Goal: Task Accomplishment & Management: Use online tool/utility

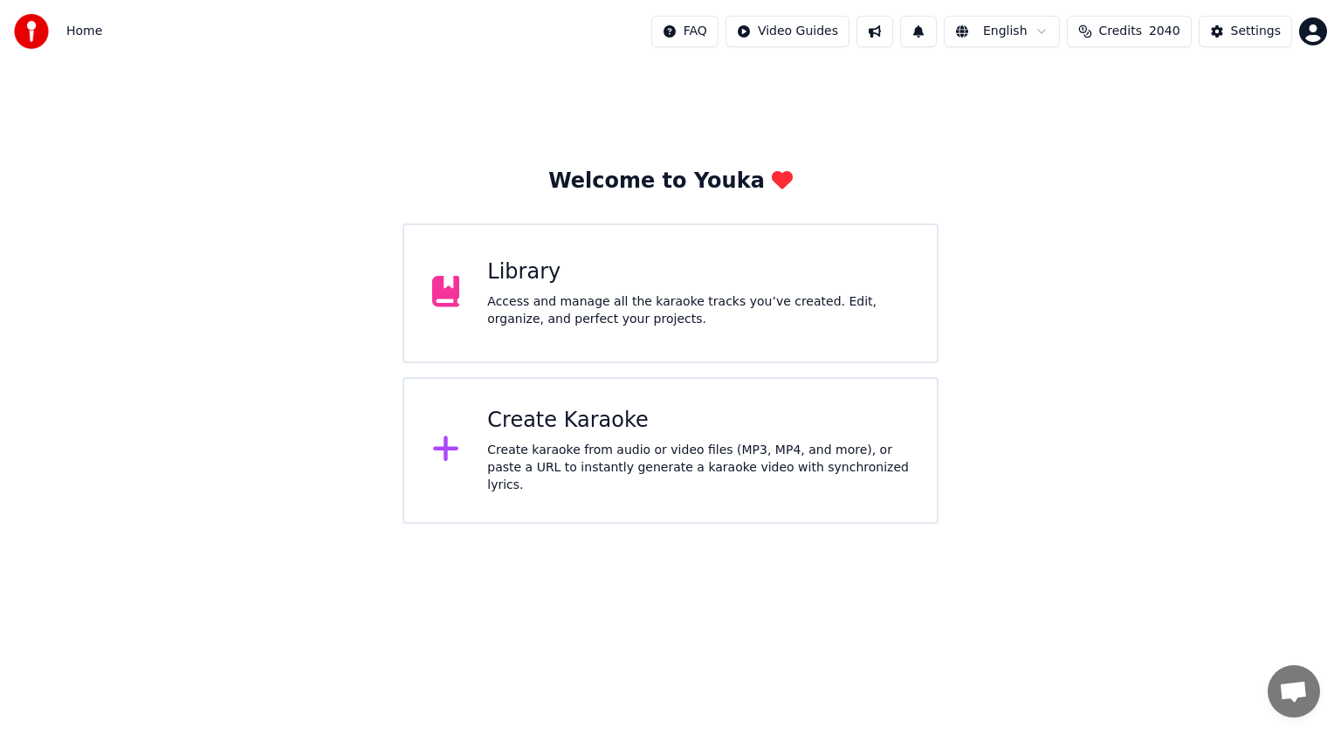
click at [671, 444] on div "Create Karaoke Create karaoke from audio or video files (MP3, MP4, and more), o…" at bounding box center [698, 450] width 422 height 87
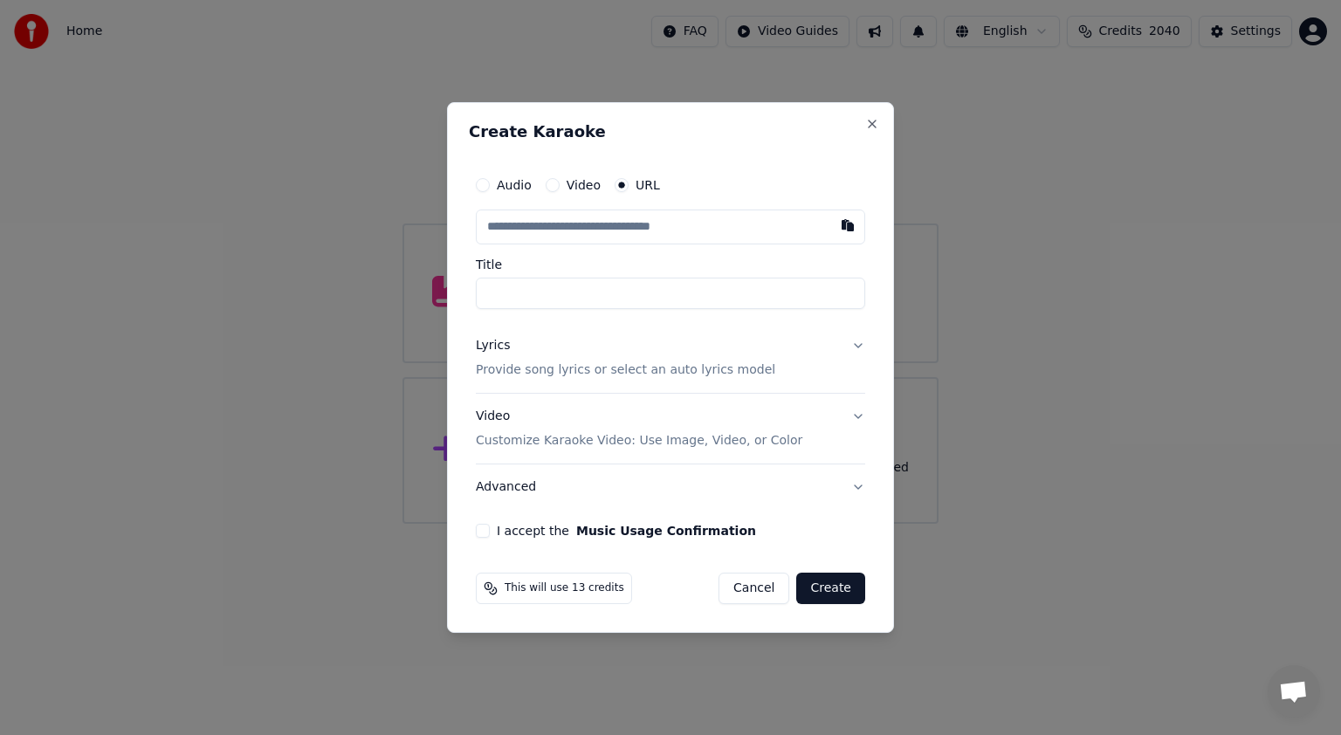
type input "**********"
click at [555, 294] on input "**********" at bounding box center [670, 293] width 389 height 31
type input "**********"
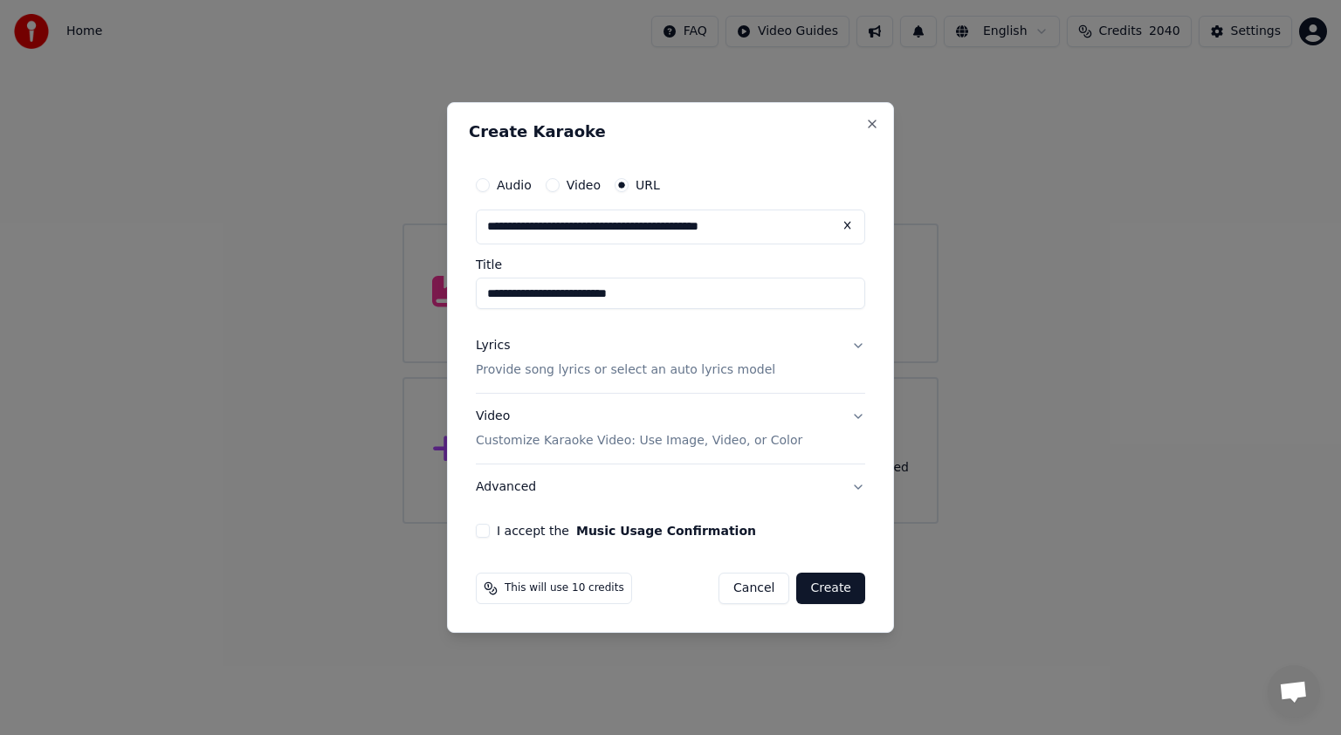
type input "**********"
click at [481, 528] on button "I accept the Music Usage Confirmation" at bounding box center [483, 531] width 14 height 14
click at [856, 347] on button "Lyrics Provide song lyrics or select an auto lyrics model" at bounding box center [670, 358] width 389 height 70
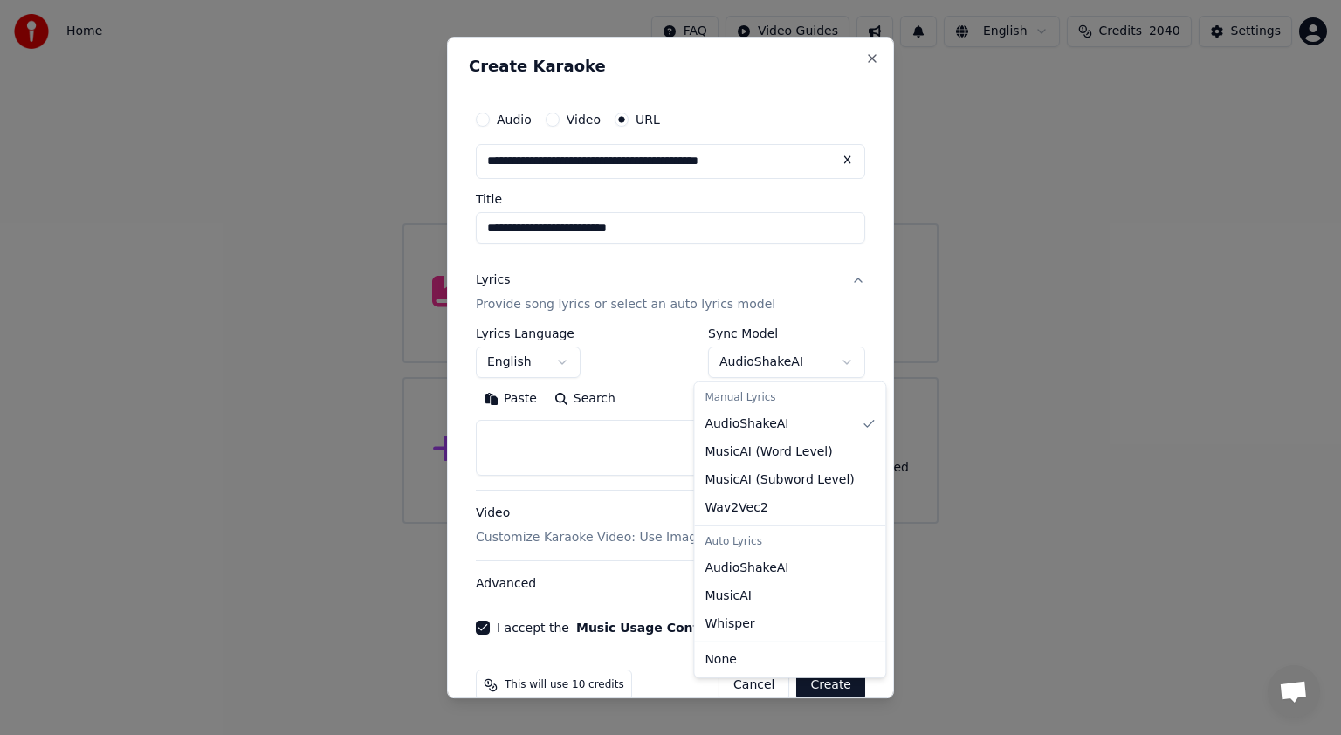
click at [833, 358] on body "**********" at bounding box center [670, 262] width 1341 height 524
select select "**********"
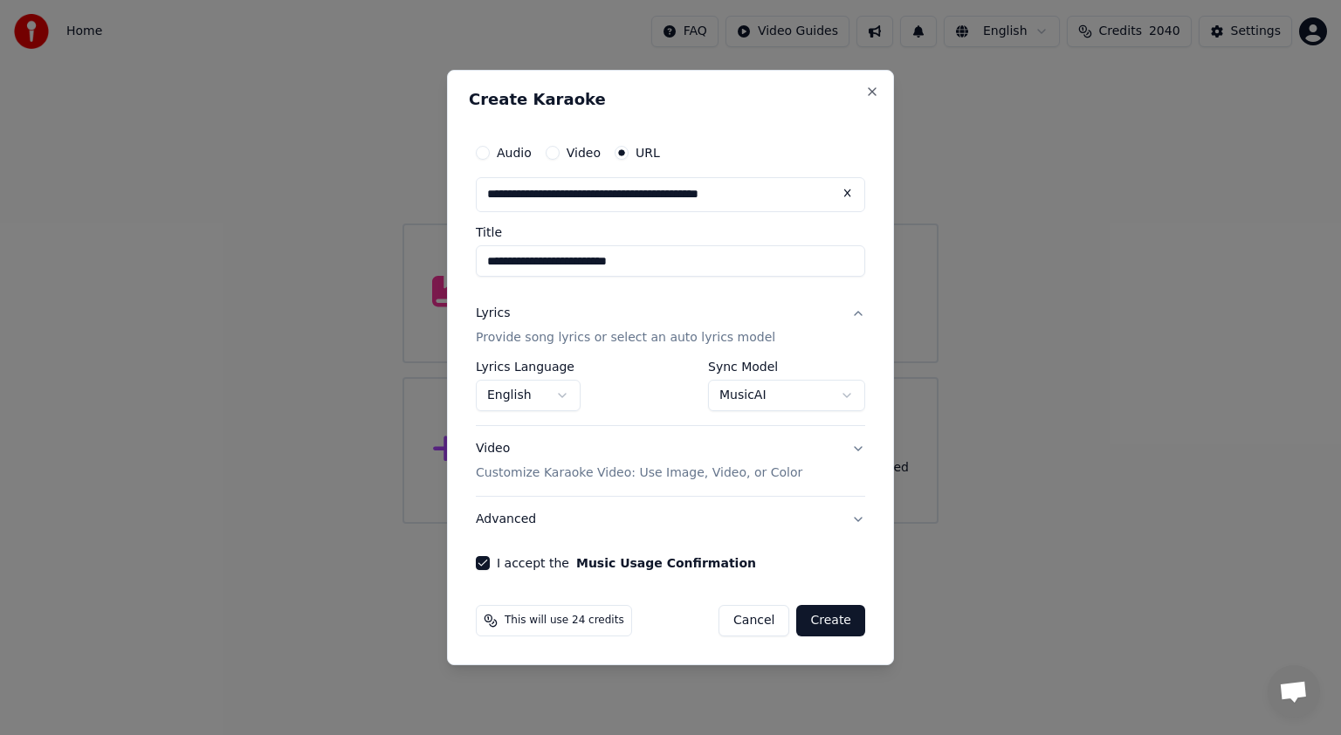
click at [847, 616] on button "Create" at bounding box center [830, 620] width 69 height 31
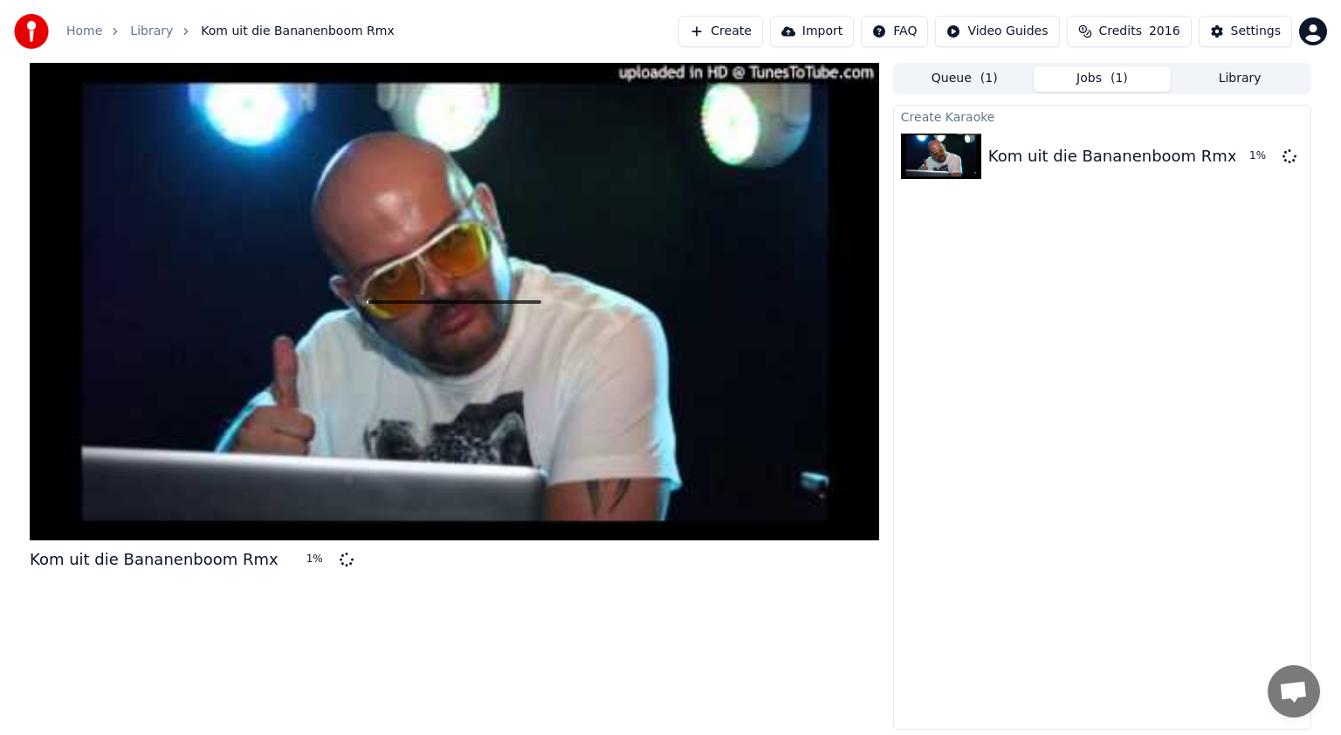
click at [1235, 73] on button "Library" at bounding box center [1240, 78] width 138 height 25
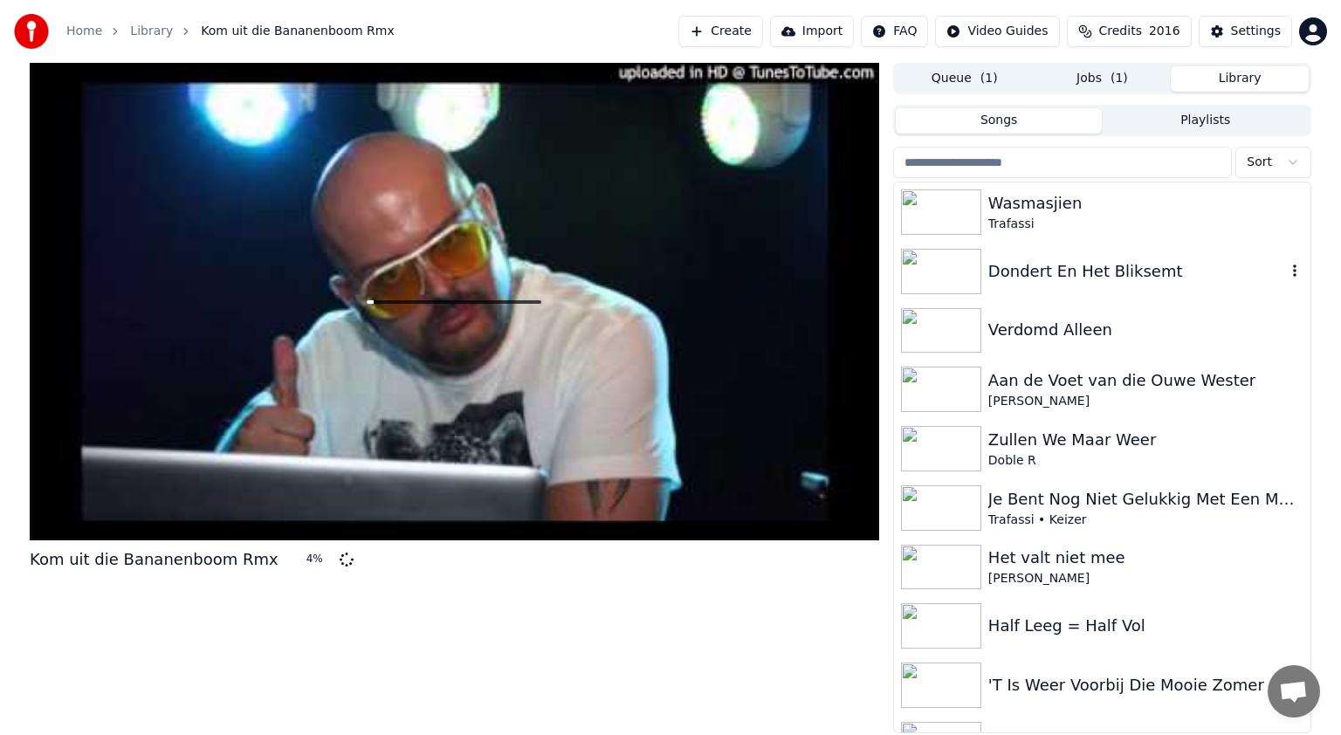
click at [943, 269] on img at bounding box center [941, 271] width 80 height 45
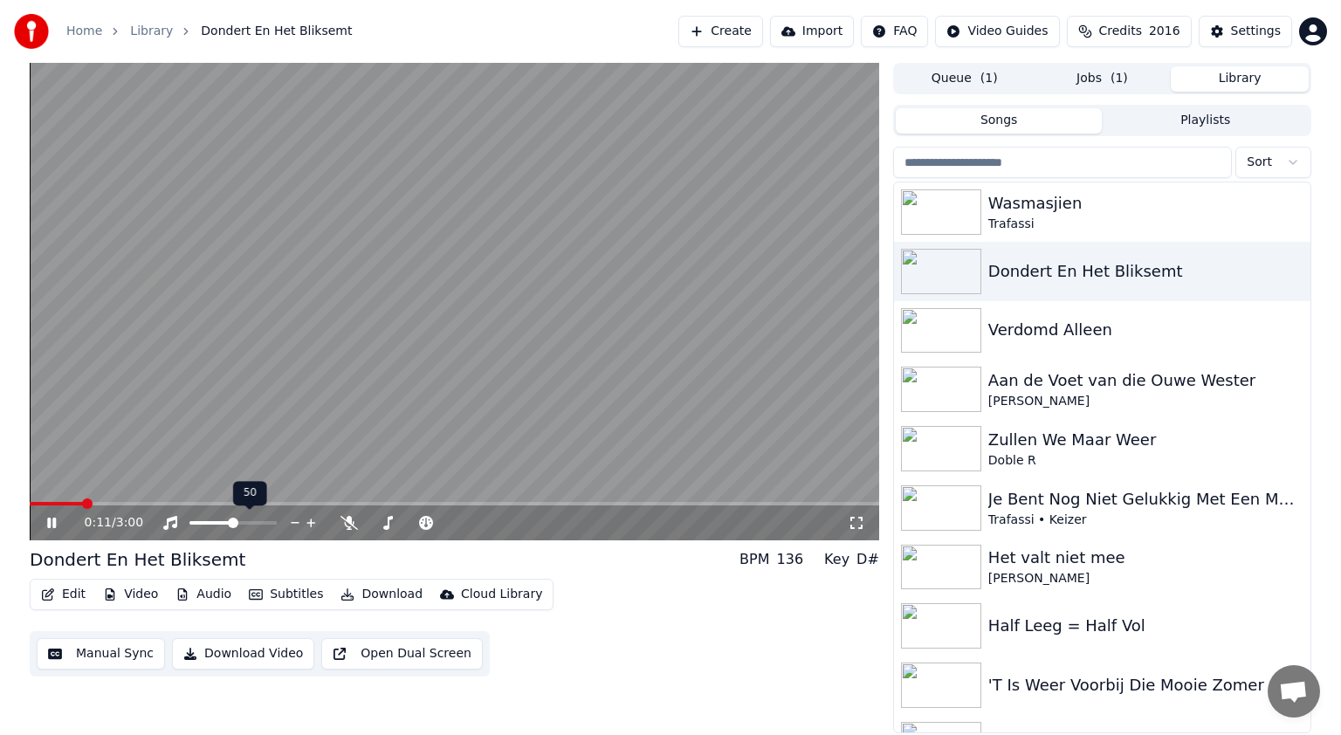
click at [232, 524] on span at bounding box center [211, 522] width 44 height 3
click at [215, 522] on span at bounding box center [202, 522] width 26 height 3
click at [52, 524] on icon at bounding box center [64, 523] width 41 height 14
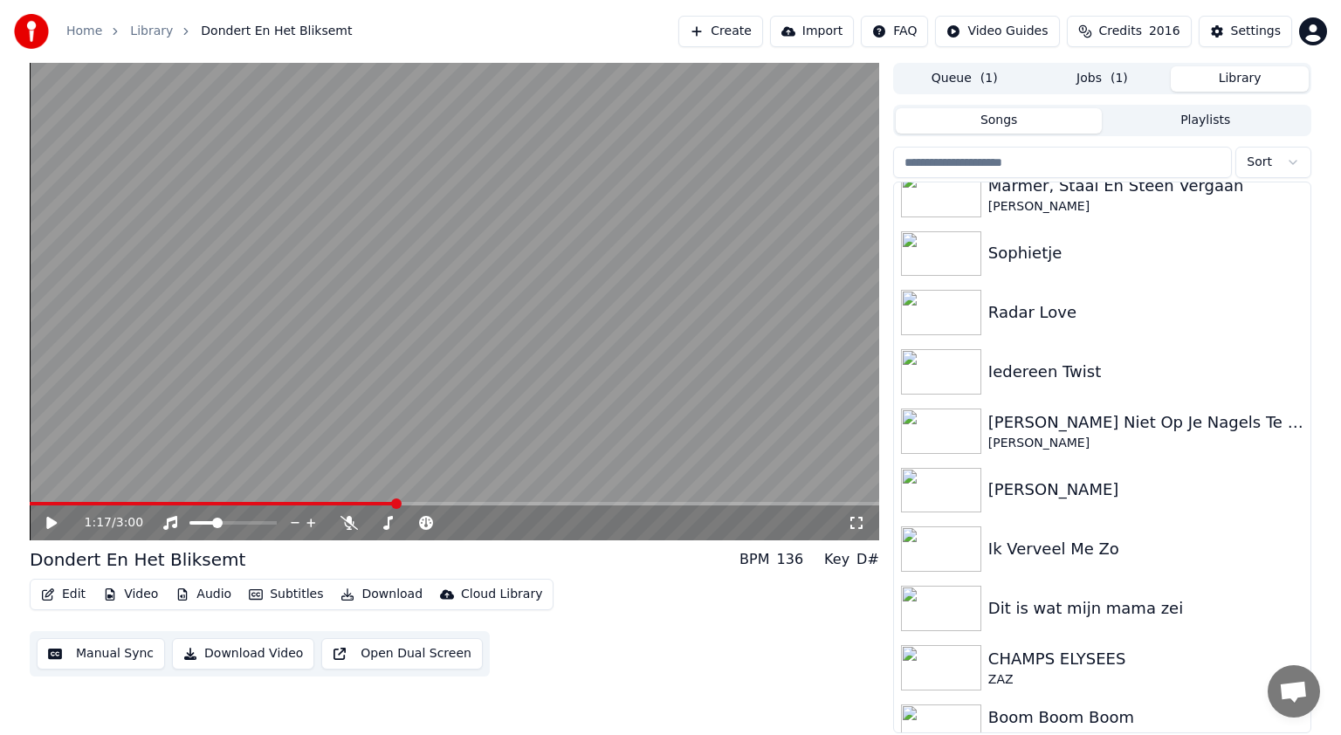
scroll to position [736, 0]
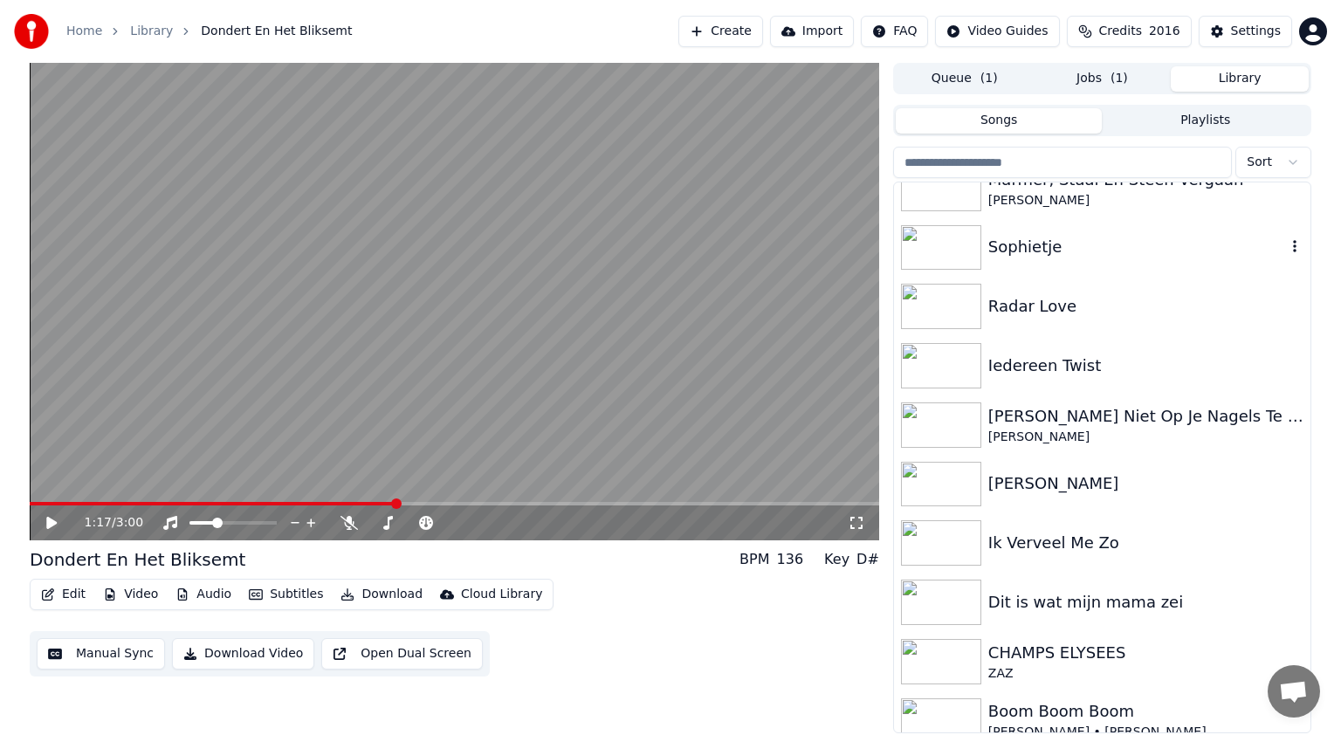
click at [1001, 249] on div "Sophietje" at bounding box center [1137, 247] width 298 height 24
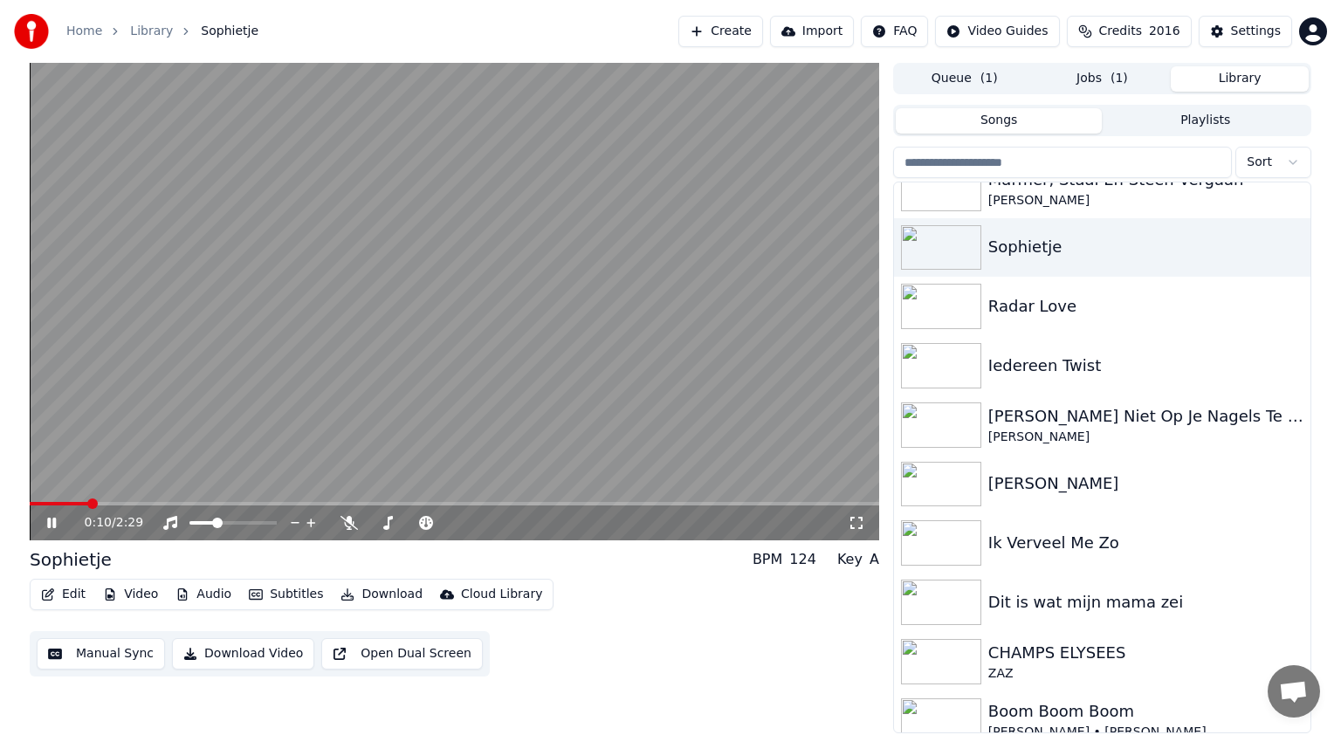
click at [54, 521] on icon at bounding box center [51, 523] width 9 height 10
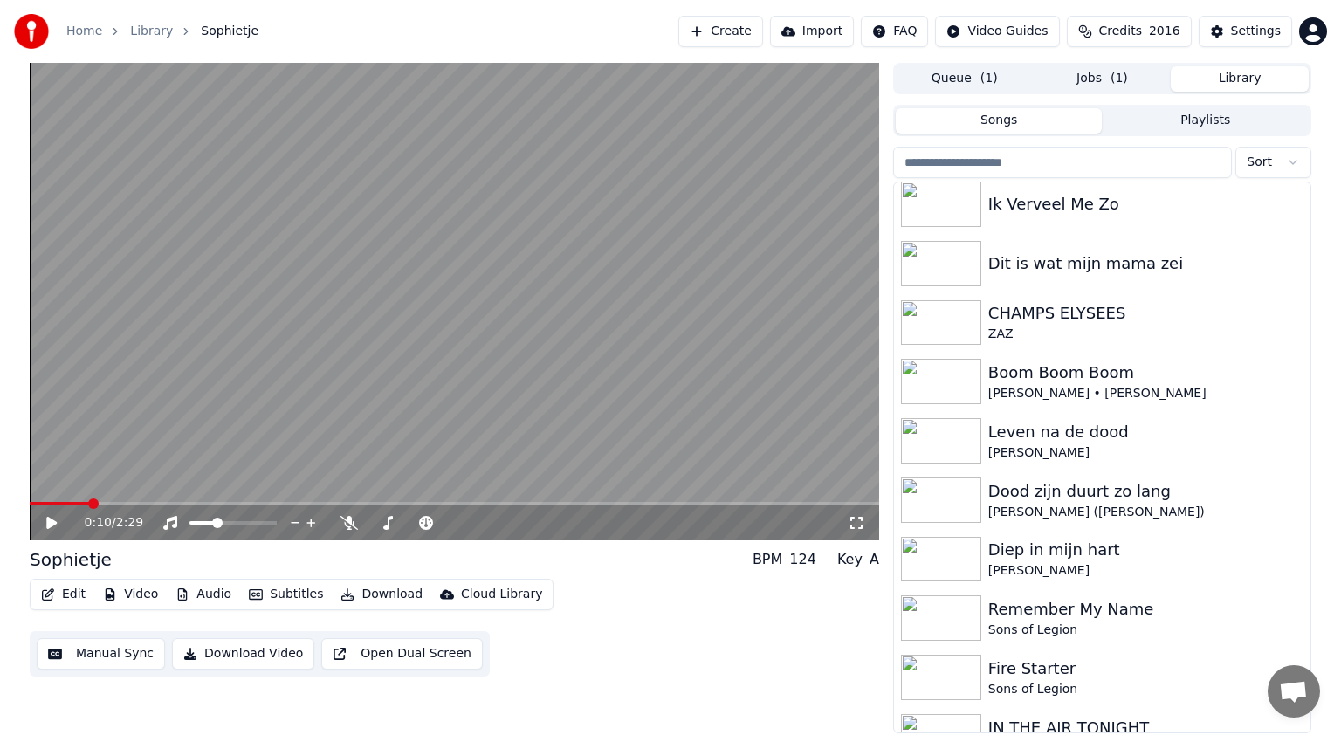
scroll to position [1082, 0]
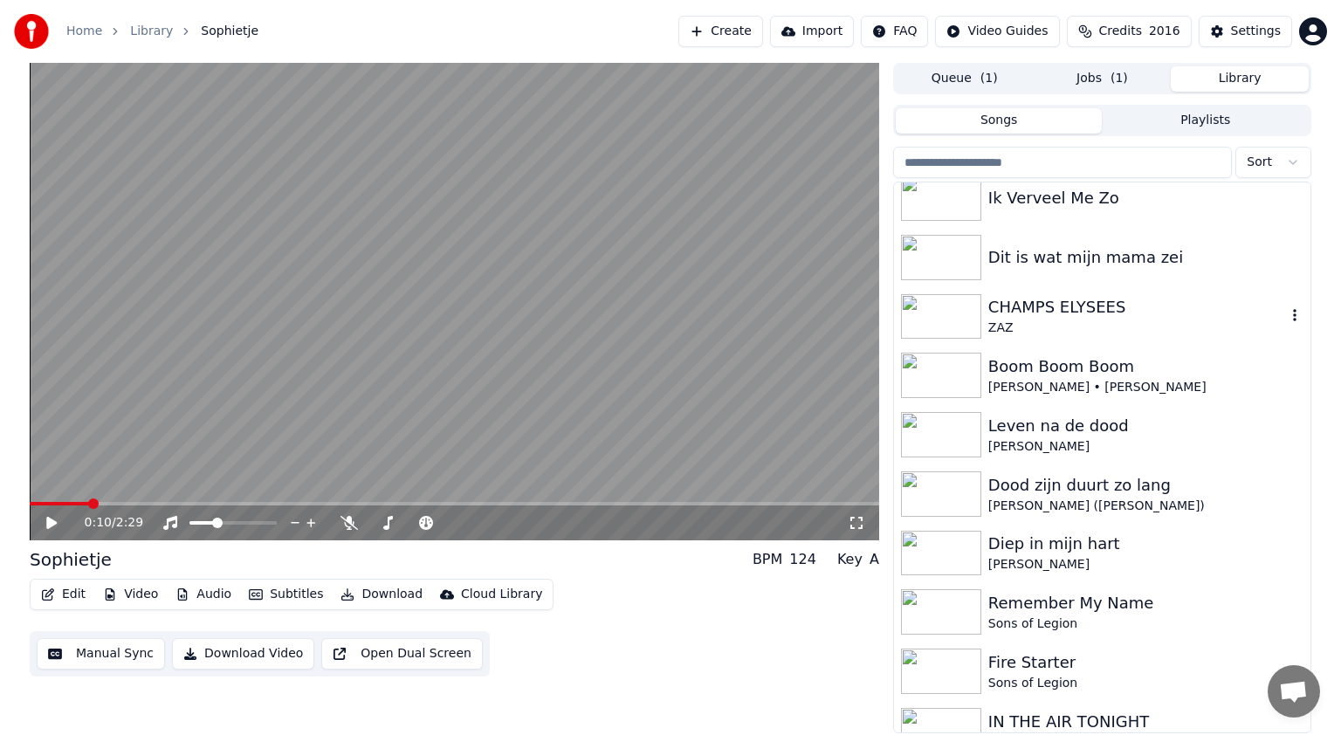
click at [943, 307] on img at bounding box center [941, 316] width 80 height 45
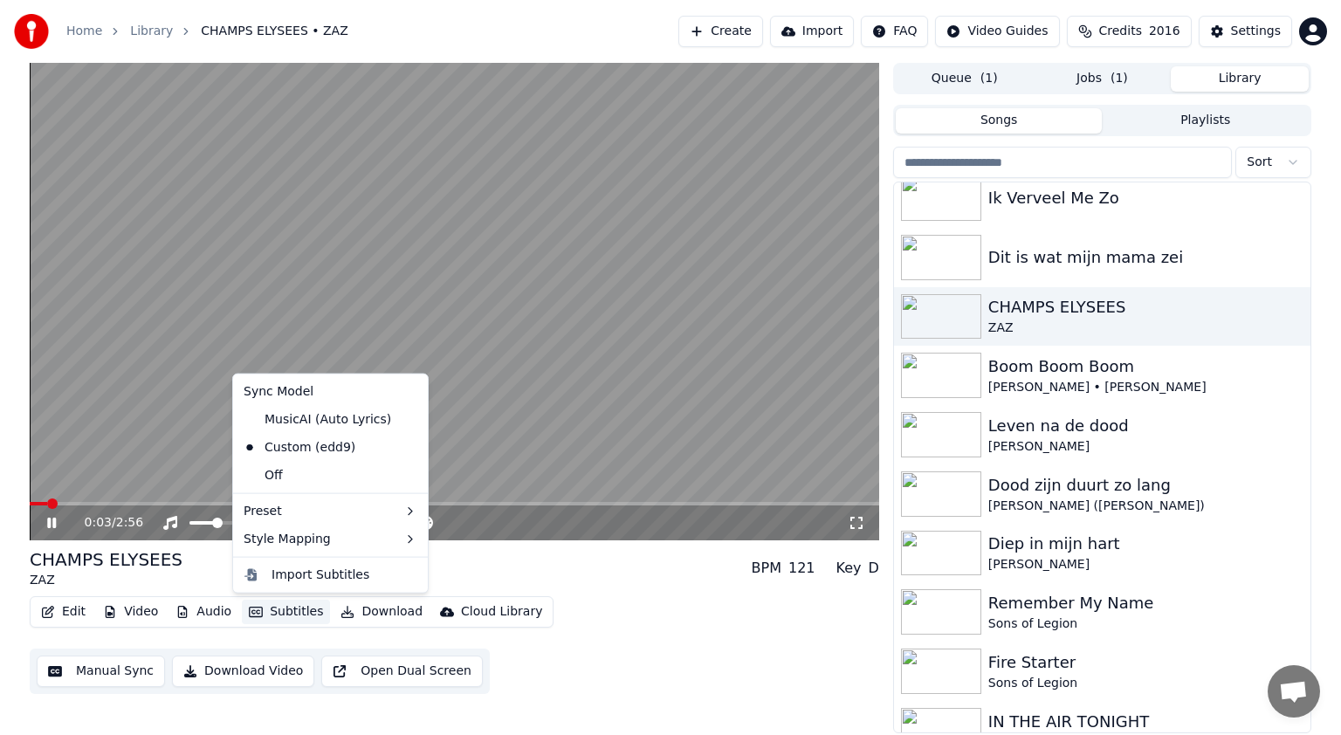
click at [288, 609] on button "Subtitles" at bounding box center [286, 612] width 88 height 24
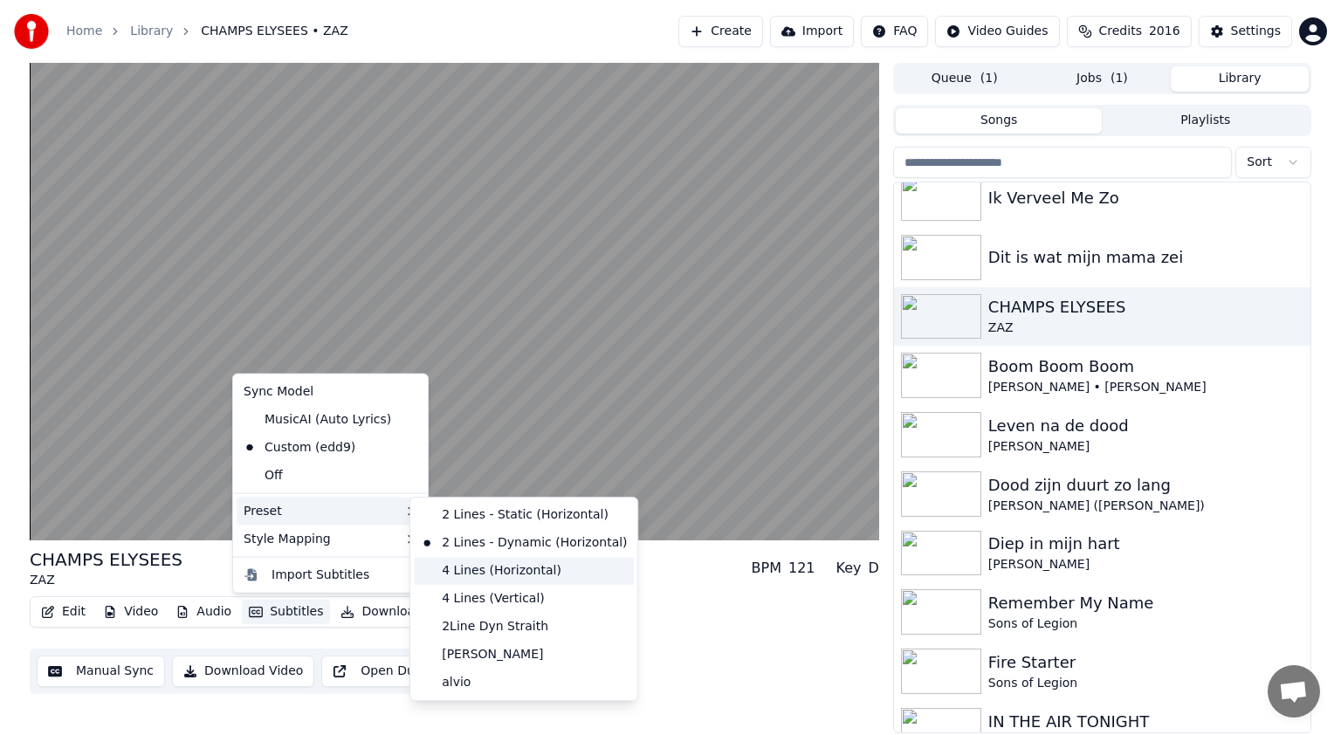
click at [451, 570] on div "4 Lines (Horizontal)" at bounding box center [524, 571] width 220 height 28
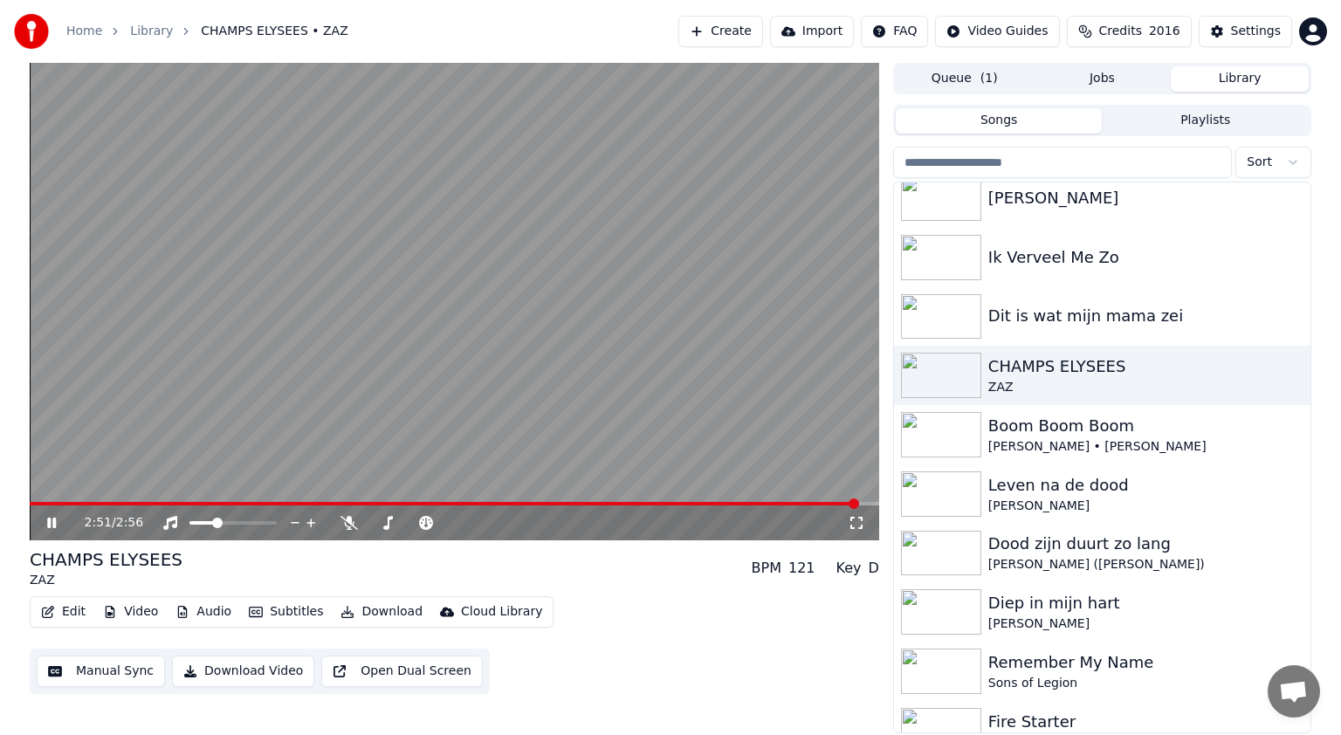
click at [50, 518] on icon at bounding box center [64, 523] width 41 height 14
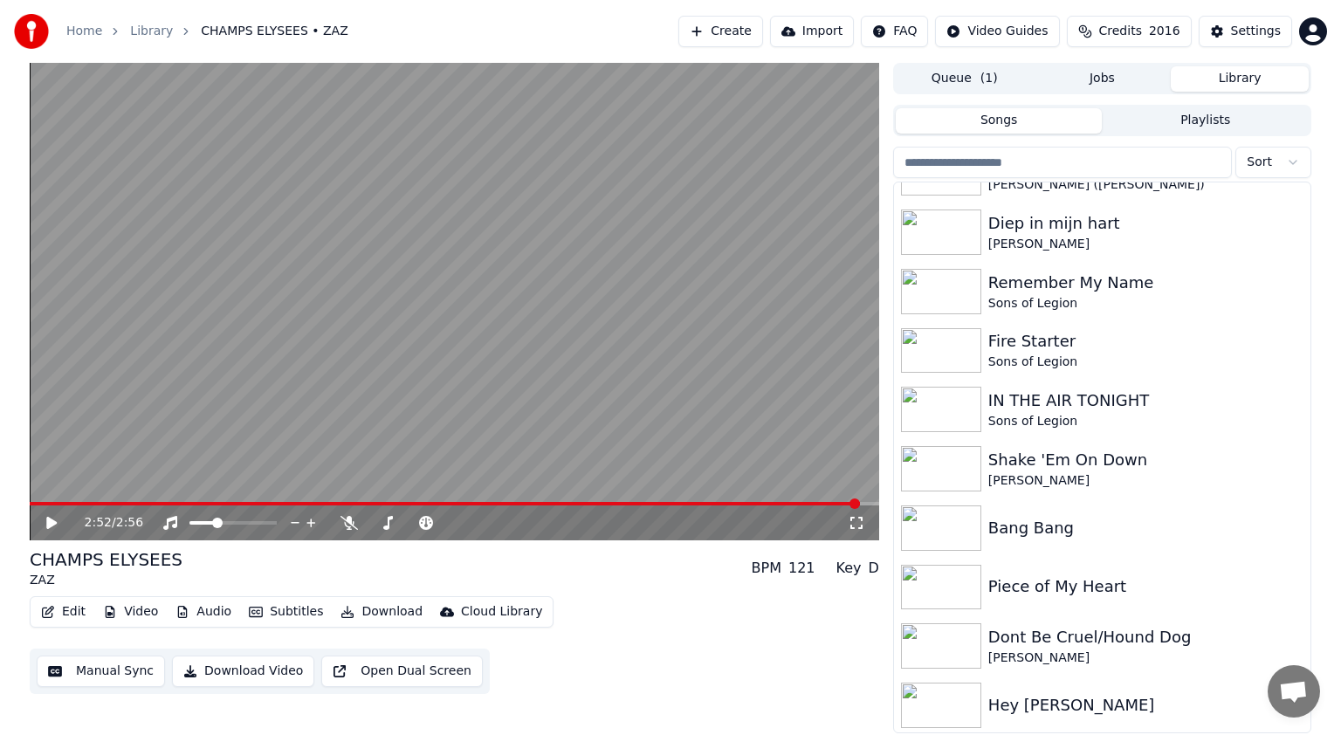
scroll to position [1482, 0]
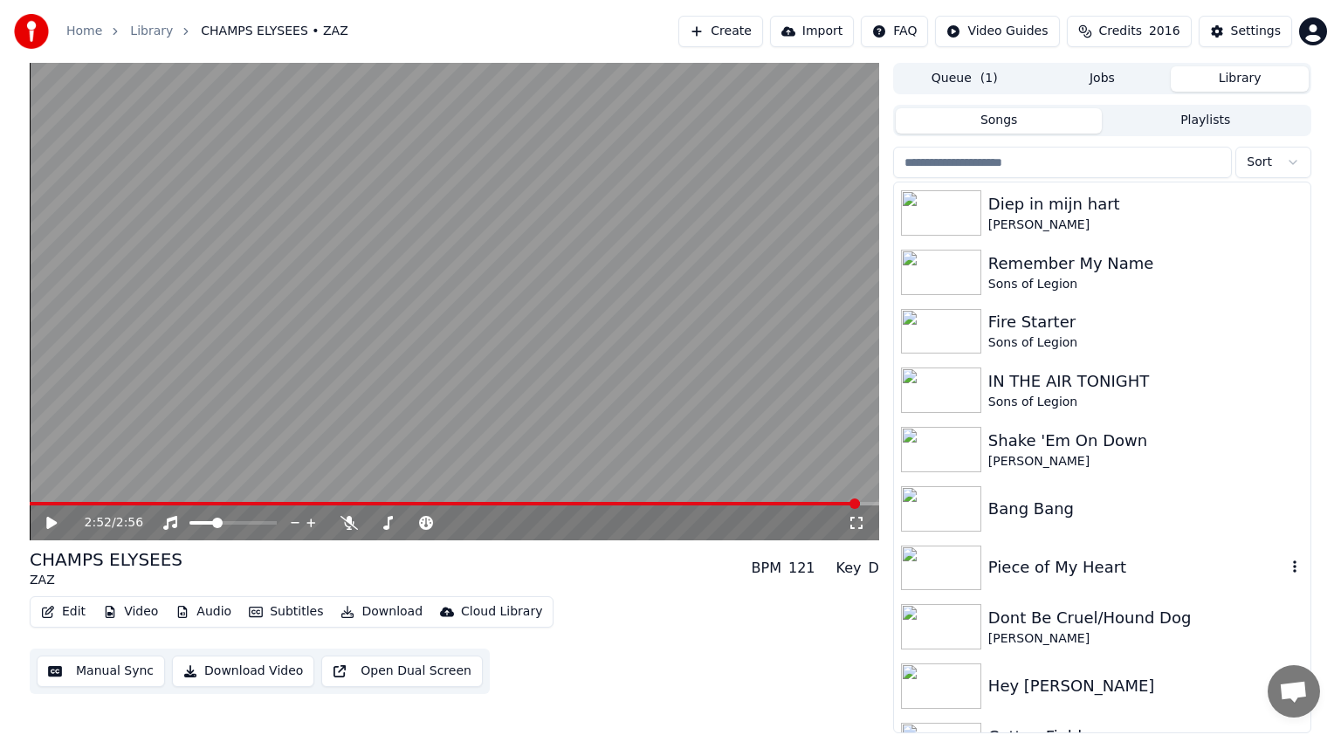
click at [1043, 555] on div "Piece of My Heart" at bounding box center [1137, 567] width 298 height 24
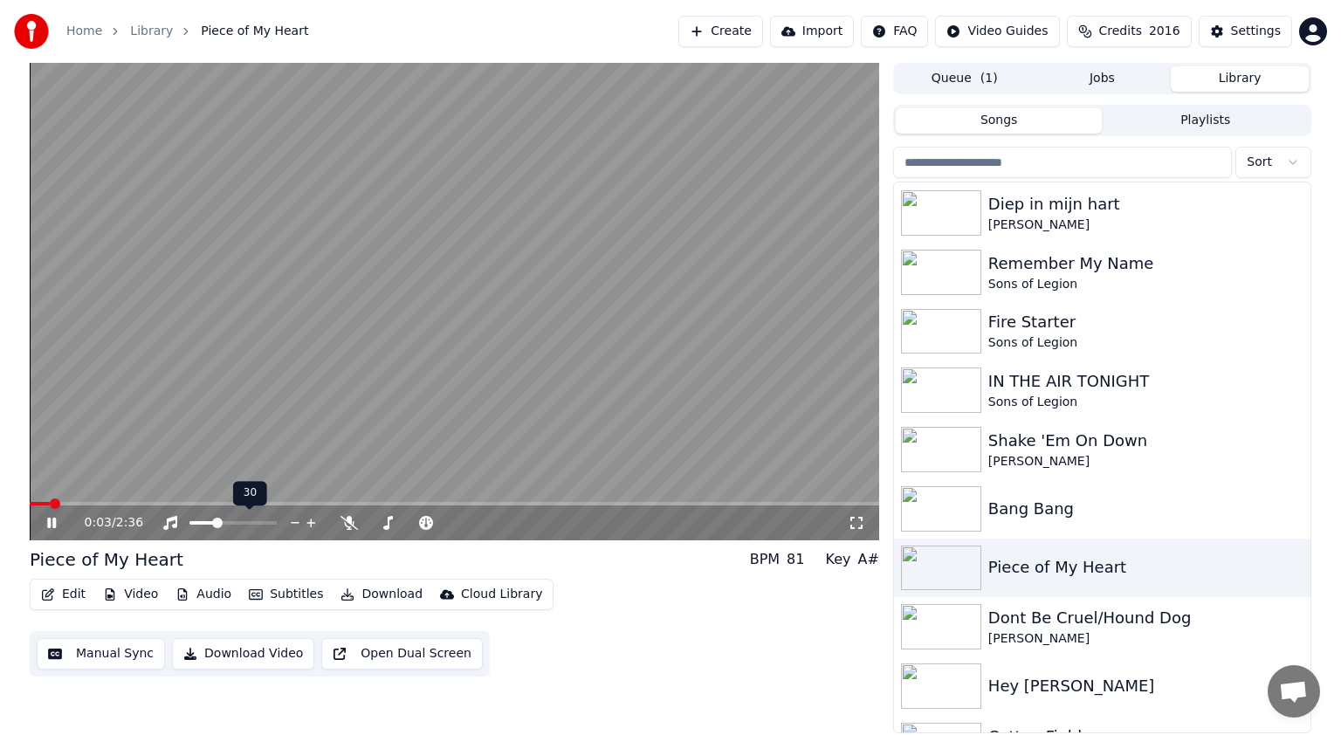
click at [248, 519] on div at bounding box center [249, 522] width 141 height 17
click at [248, 522] on span at bounding box center [232, 522] width 87 height 3
click at [54, 518] on icon at bounding box center [64, 523] width 41 height 14
click at [275, 522] on span at bounding box center [232, 522] width 87 height 3
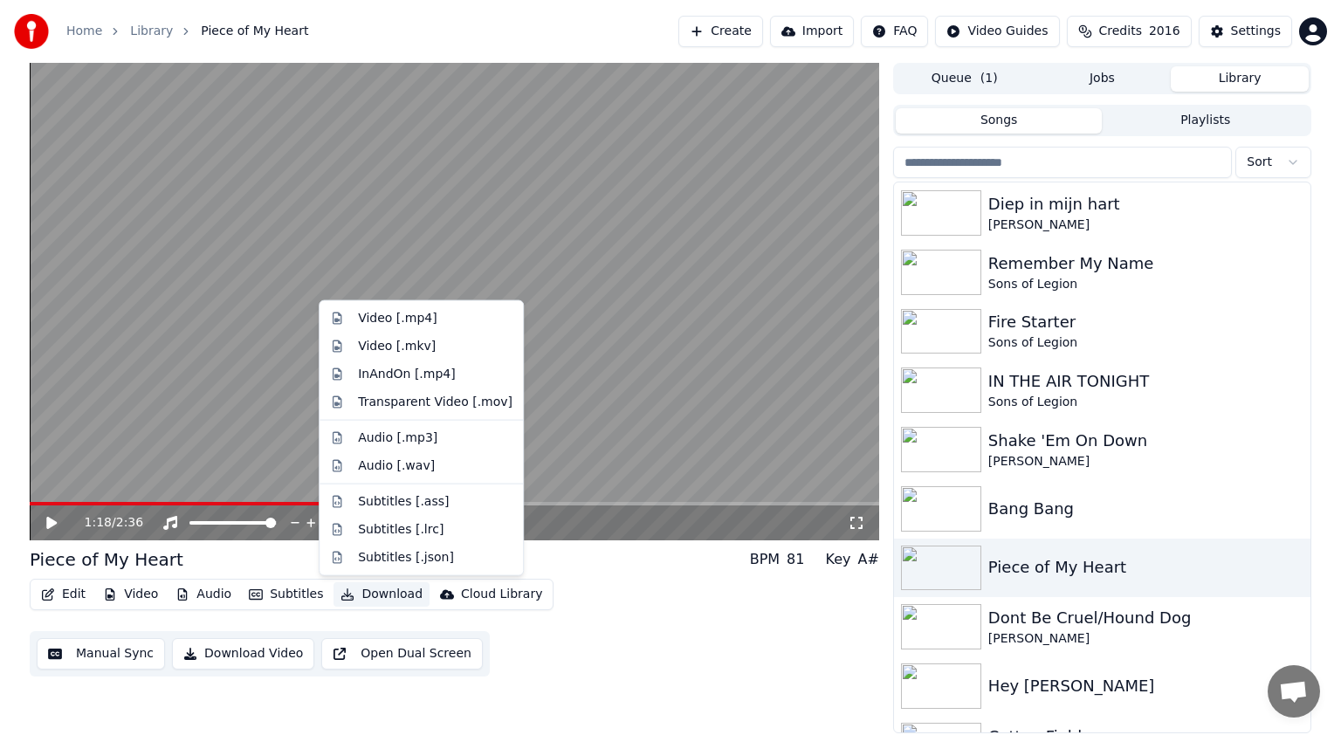
click at [375, 591] on button "Download" at bounding box center [382, 594] width 96 height 24
click at [383, 325] on div "Video [.mp4]" at bounding box center [397, 318] width 79 height 17
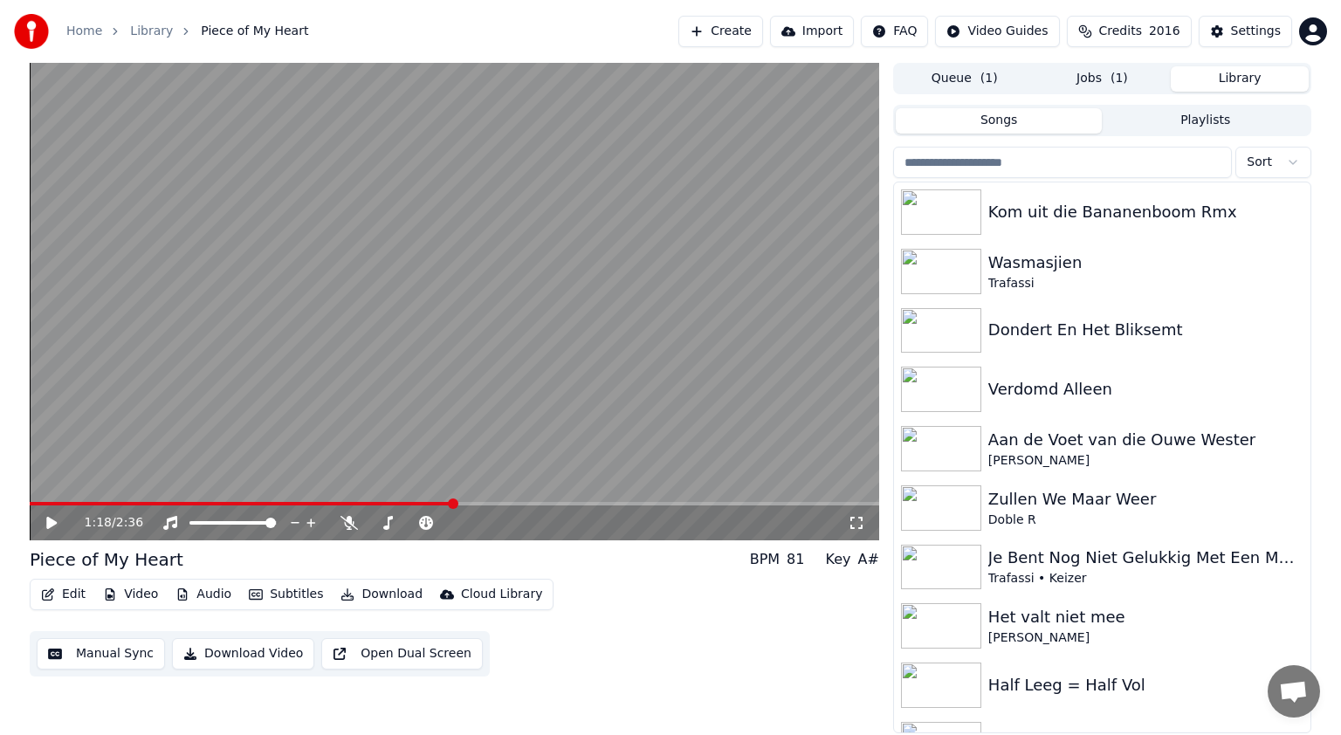
click at [1244, 79] on button "Library" at bounding box center [1240, 78] width 138 height 25
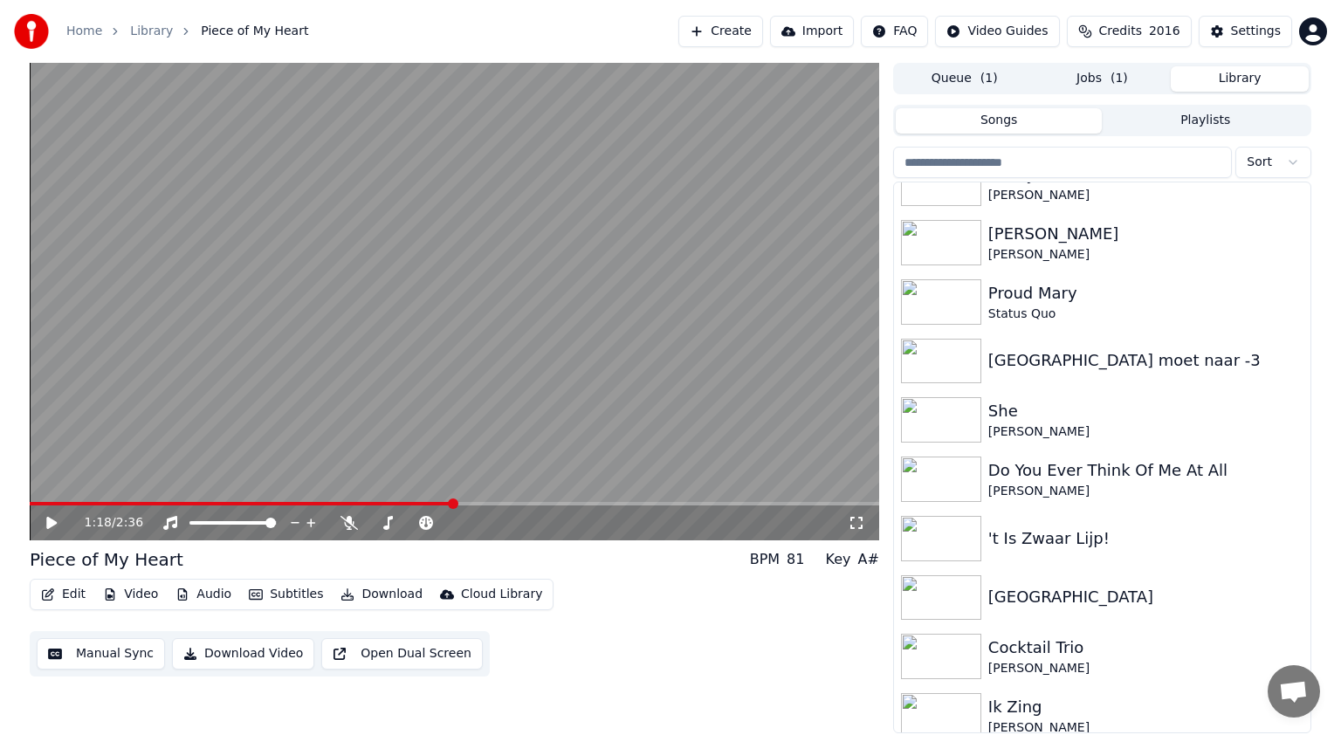
scroll to position [2593, 0]
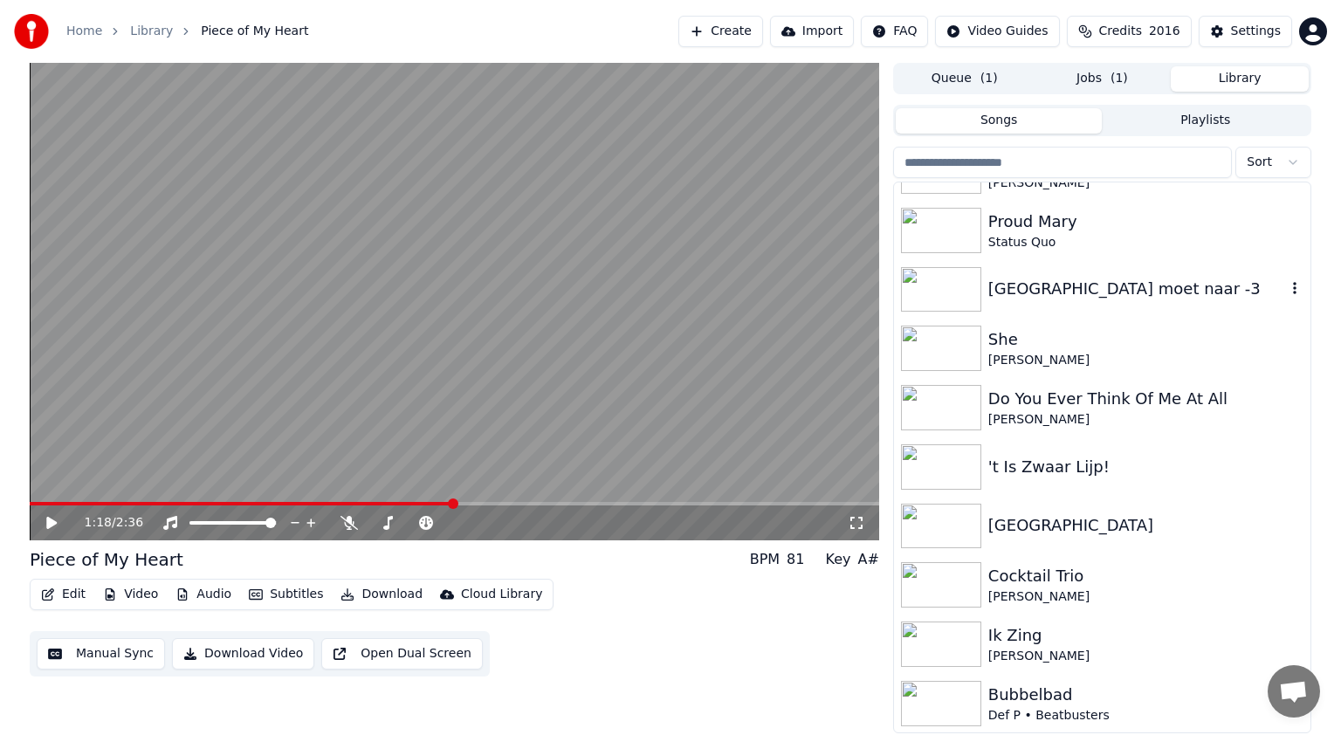
click at [952, 279] on img at bounding box center [941, 289] width 80 height 45
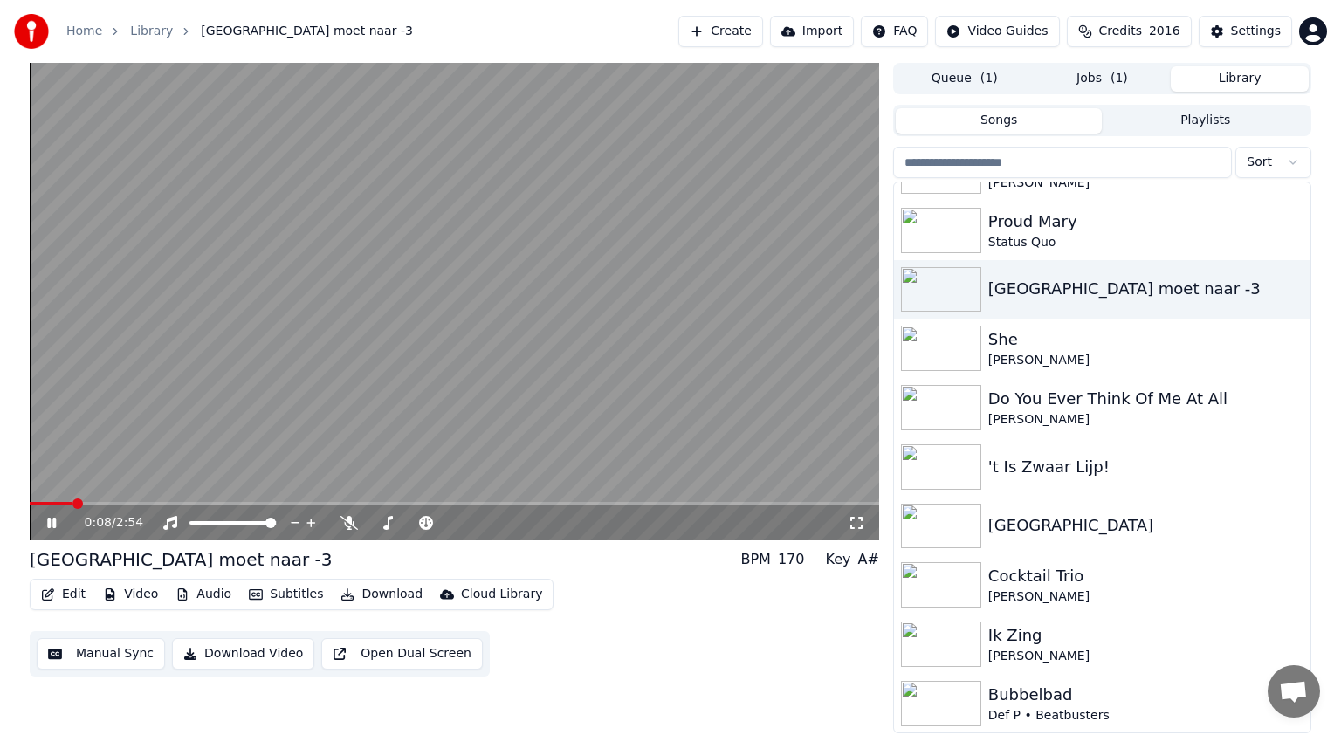
click at [52, 521] on icon at bounding box center [64, 523] width 41 height 14
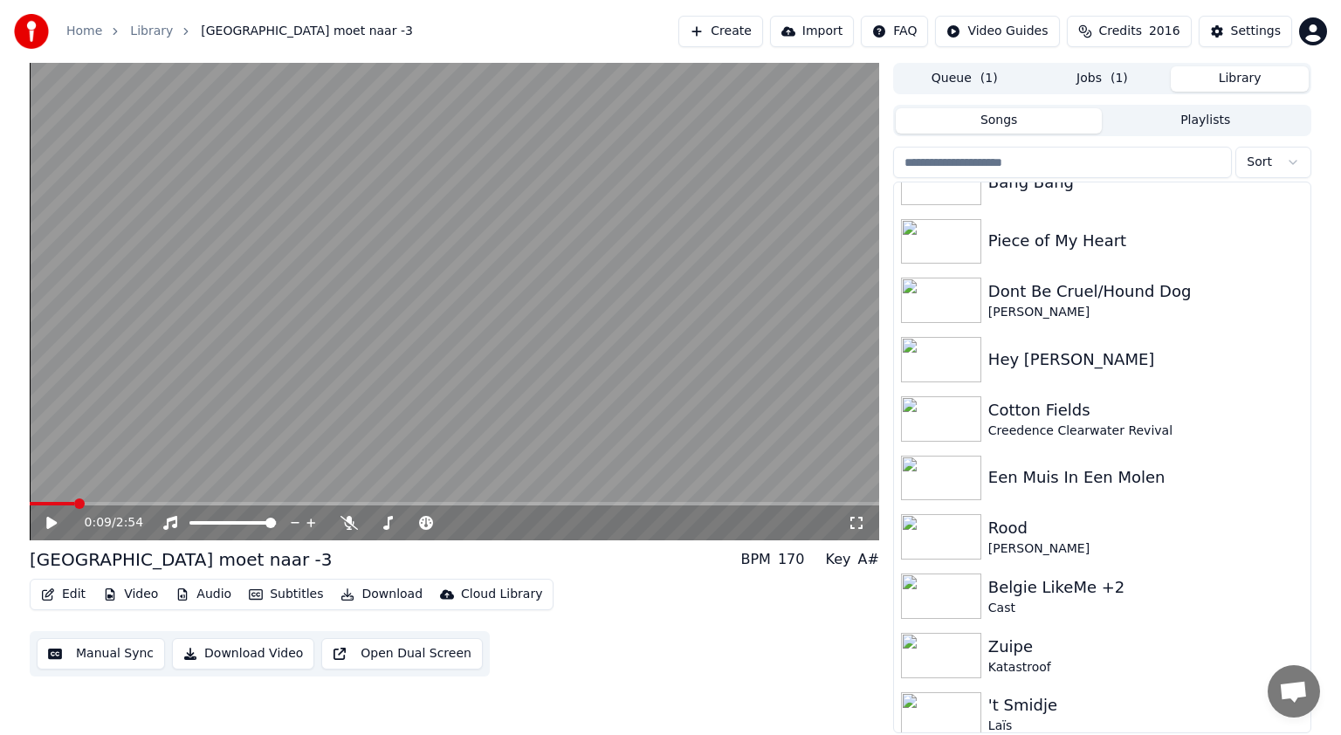
scroll to position [1474, 0]
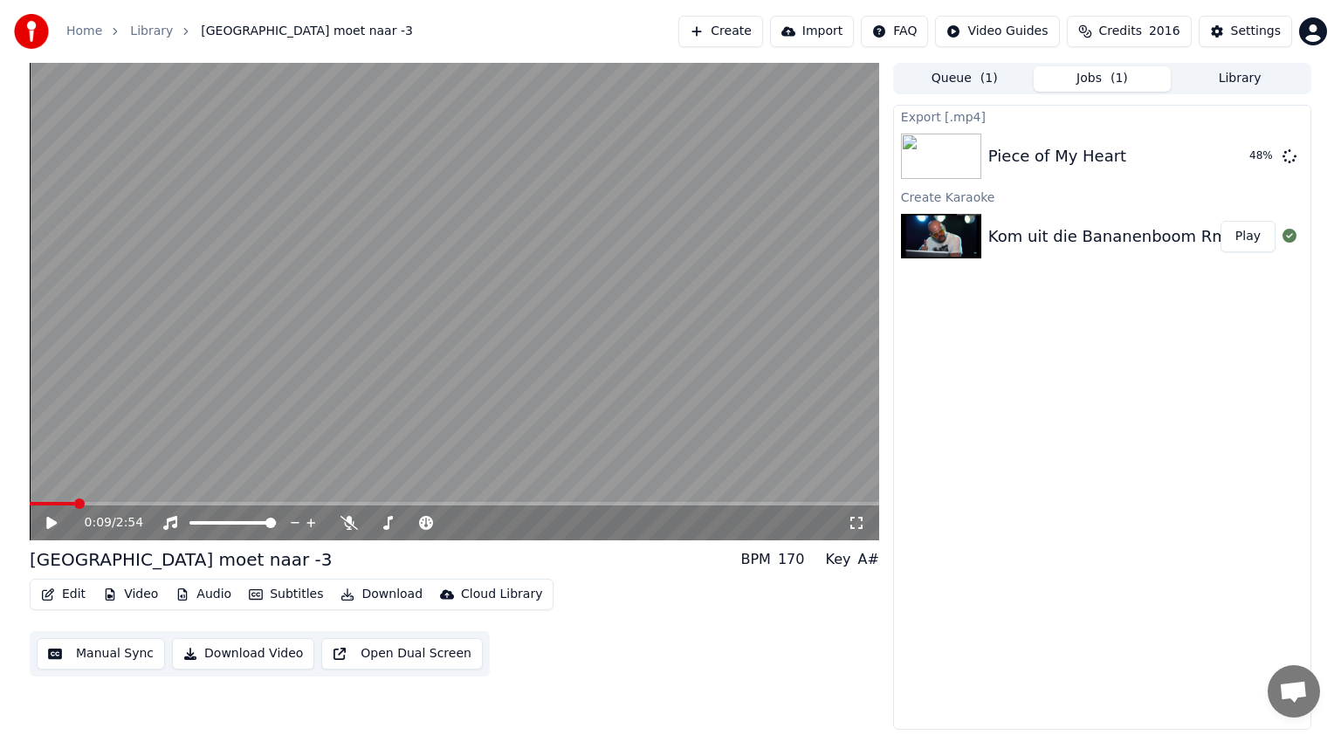
click at [1102, 72] on button "Jobs ( 1 )" at bounding box center [1103, 78] width 138 height 25
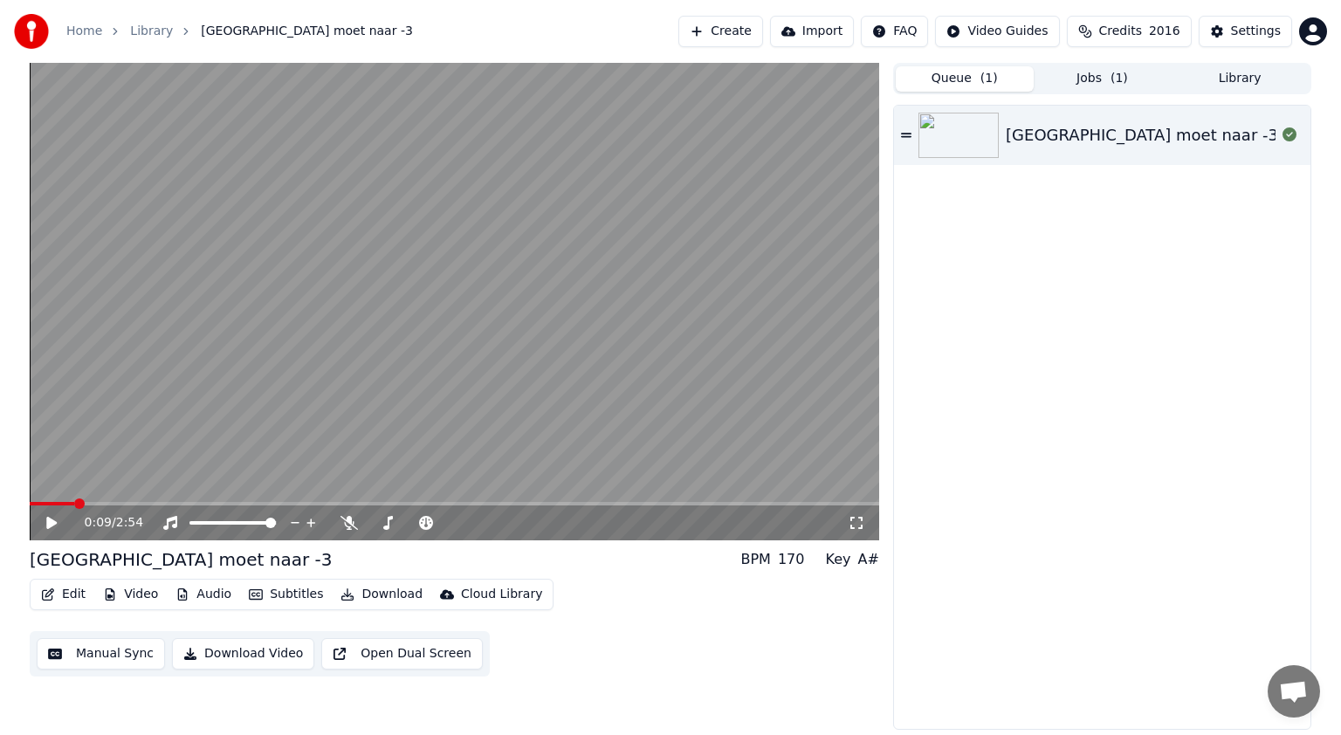
click at [941, 78] on button "Queue ( 1 )" at bounding box center [965, 78] width 138 height 25
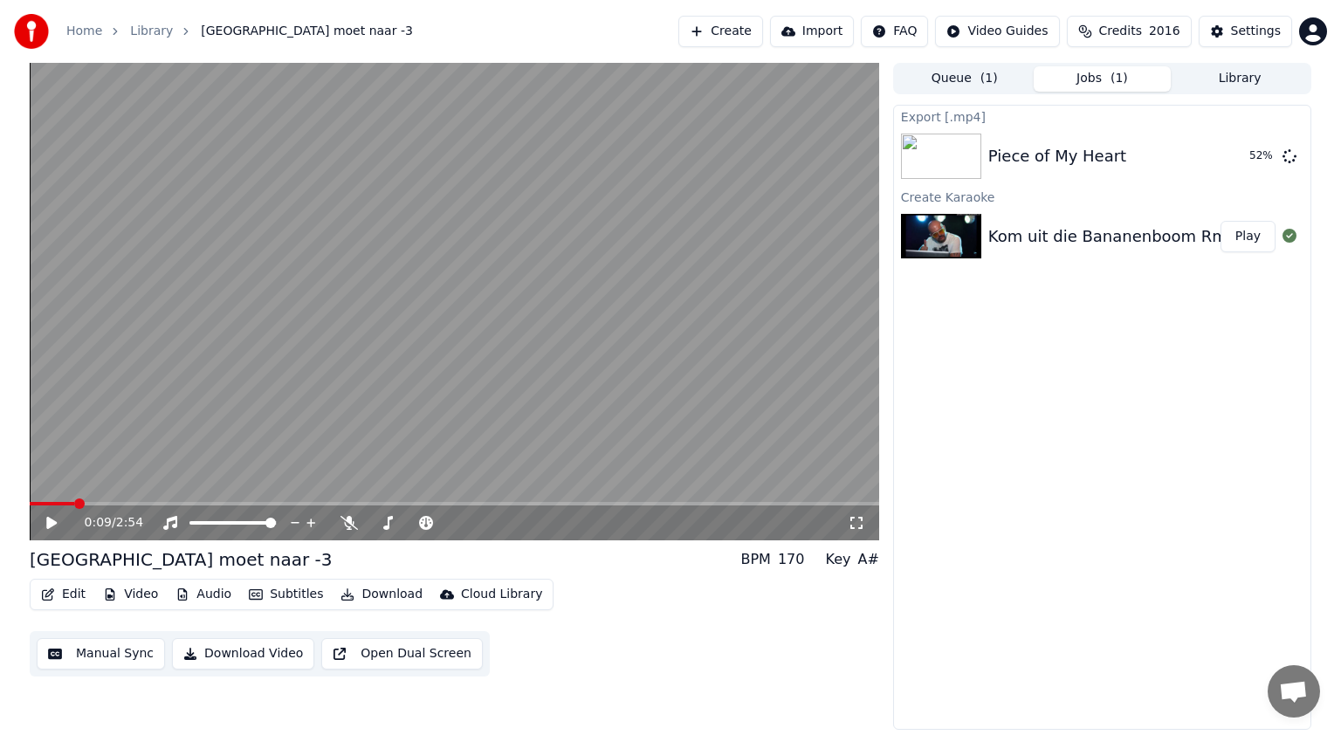
click at [1103, 74] on button "Jobs ( 1 )" at bounding box center [1103, 78] width 138 height 25
click at [1256, 238] on button "Play" at bounding box center [1248, 236] width 55 height 31
click at [224, 522] on span at bounding box center [206, 522] width 34 height 3
click at [347, 526] on icon at bounding box center [348, 523] width 17 height 14
click at [54, 524] on icon at bounding box center [51, 523] width 9 height 10
